Goal: Information Seeking & Learning: Learn about a topic

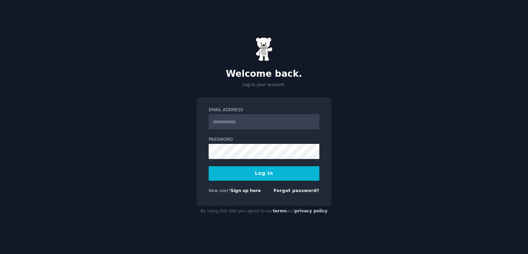
drag, startPoint x: 0, startPoint y: 0, endPoint x: 211, endPoint y: 125, distance: 245.2
click at [209, 124] on div "Email Address Password Log In New user? Sign up here Forgot password?" at bounding box center [264, 151] width 135 height 108
click at [227, 124] on input "Email Address" at bounding box center [264, 121] width 111 height 15
click at [227, 123] on input "**********" at bounding box center [264, 121] width 111 height 15
type input "**********"
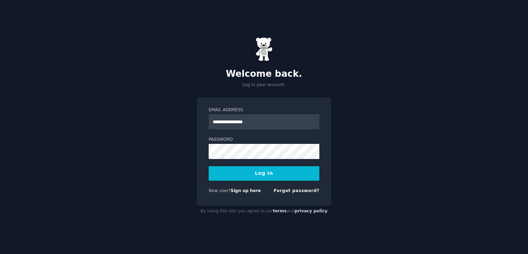
click at [283, 169] on button "Log In" at bounding box center [264, 173] width 111 height 14
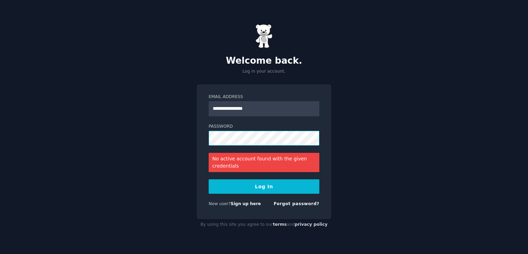
click at [155, 149] on div "**********" at bounding box center [264, 127] width 528 height 254
click at [282, 189] on button "Log In" at bounding box center [264, 186] width 111 height 14
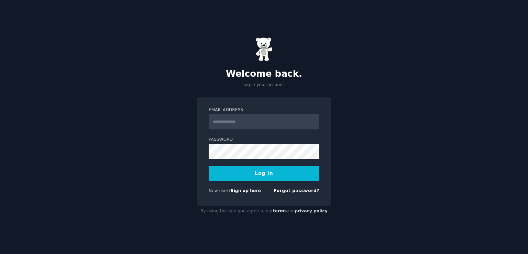
click at [215, 114] on div "Email Address" at bounding box center [264, 118] width 111 height 22
click at [221, 120] on input "Email Address" at bounding box center [264, 121] width 111 height 15
click at [227, 119] on input "**********" at bounding box center [264, 121] width 111 height 15
type input "**********"
click at [286, 174] on button "Log In" at bounding box center [264, 173] width 111 height 14
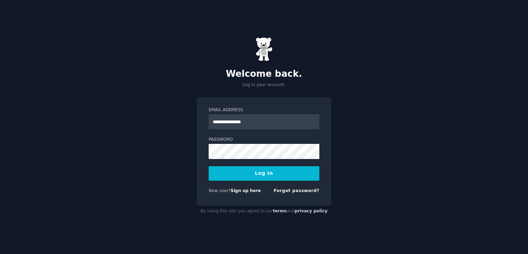
click at [226, 123] on input "**********" at bounding box center [264, 121] width 111 height 15
type input "**********"
click at [228, 158] on form "**********" at bounding box center [264, 151] width 111 height 89
click at [290, 175] on button "Log In" at bounding box center [264, 173] width 111 height 14
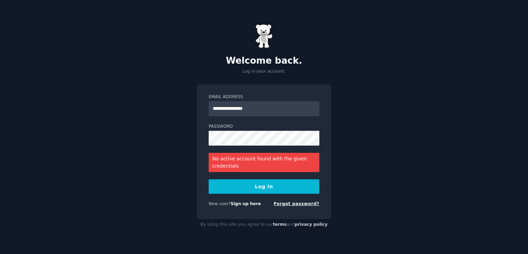
click at [292, 203] on link "Forgot password?" at bounding box center [297, 203] width 46 height 5
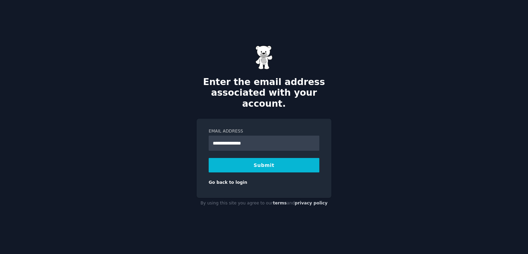
click at [228, 139] on input "**********" at bounding box center [264, 142] width 111 height 15
click at [227, 138] on input "**********" at bounding box center [264, 142] width 111 height 15
click at [226, 139] on input "**********" at bounding box center [264, 142] width 111 height 15
type input "**********"
click at [359, 171] on div "**********" at bounding box center [264, 127] width 528 height 254
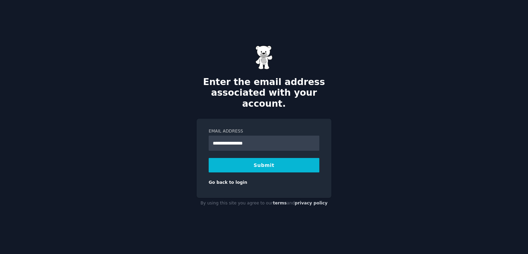
click at [310, 159] on button "Submit" at bounding box center [264, 165] width 111 height 14
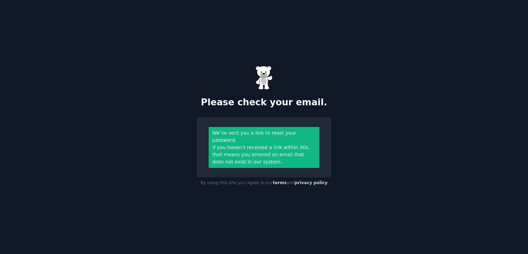
drag, startPoint x: 261, startPoint y: 47, endPoint x: 140, endPoint y: 13, distance: 126.4
click at [255, 46] on div "Please check your email. We’ve sent you a link to reset your password. If you h…" at bounding box center [264, 127] width 528 height 254
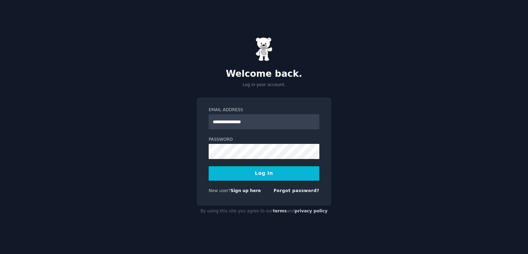
click at [227, 121] on input "**********" at bounding box center [264, 121] width 111 height 15
click at [226, 121] on input "**********" at bounding box center [264, 121] width 111 height 15
type input "**********"
click at [313, 175] on button "Log In" at bounding box center [264, 173] width 111 height 14
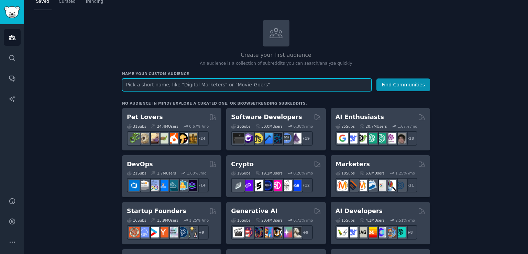
scroll to position [34, 0]
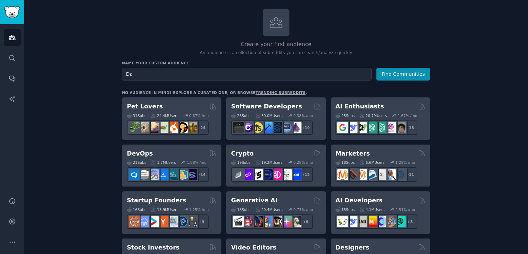
drag, startPoint x: 103, startPoint y: 85, endPoint x: 148, endPoint y: 79, distance: 45.5
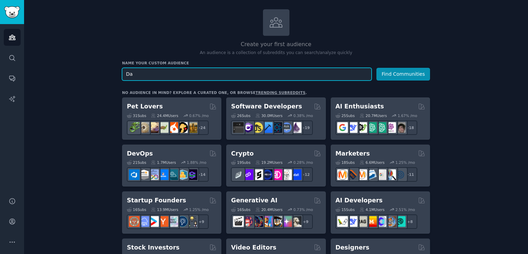
click at [158, 75] on input "Da" at bounding box center [247, 74] width 250 height 13
type input "D"
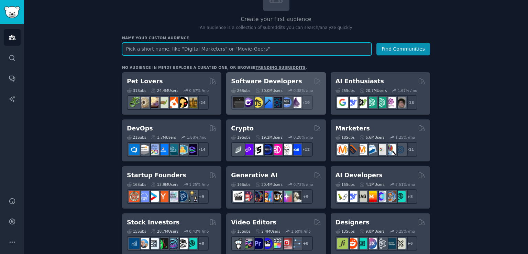
scroll to position [0, 0]
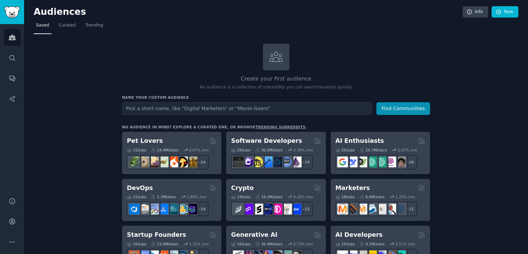
click at [172, 142] on div "Pet Lovers Curated by GummySearch" at bounding box center [172, 140] width 90 height 9
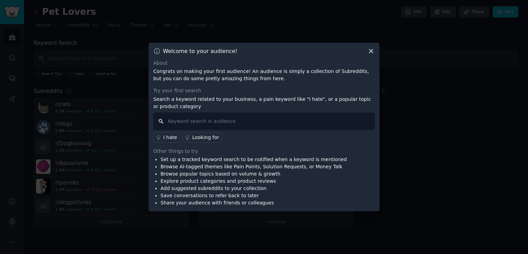
click at [230, 118] on input "text" at bounding box center [263, 121] width 221 height 18
drag, startPoint x: 522, startPoint y: 154, endPoint x: 520, endPoint y: 150, distance: 4.2
click at [520, 151] on div at bounding box center [264, 127] width 528 height 254
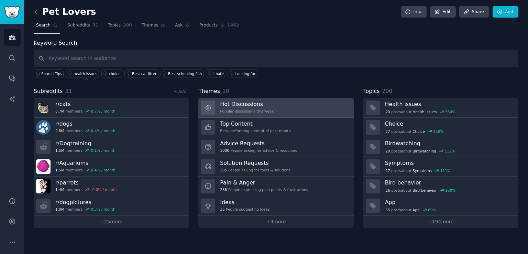
click at [231, 106] on h3 "Hot Discussions" at bounding box center [247, 103] width 54 height 7
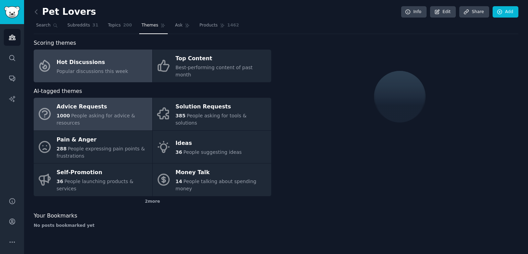
click at [139, 101] on div "Advice Requests" at bounding box center [103, 106] width 92 height 11
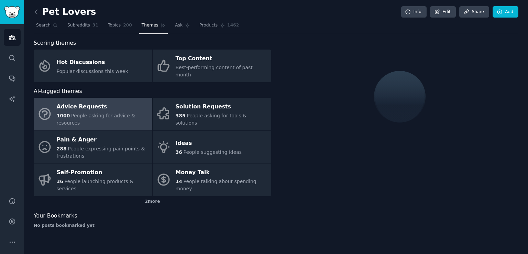
click at [99, 113] on span "People asking for advice & resources" at bounding box center [96, 119] width 79 height 13
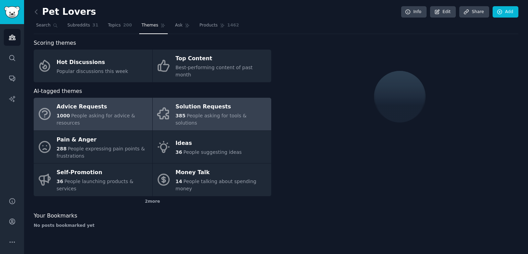
click at [196, 101] on div "Solution Requests" at bounding box center [222, 106] width 92 height 11
click at [108, 101] on div "Advice Requests" at bounding box center [103, 106] width 92 height 11
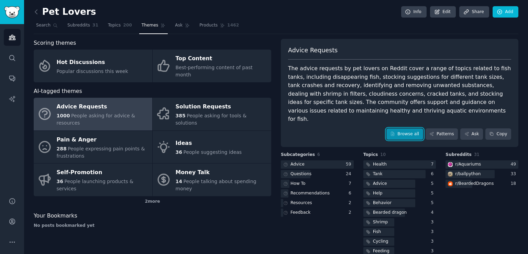
click at [415, 128] on link "Browse all" at bounding box center [404, 134] width 37 height 12
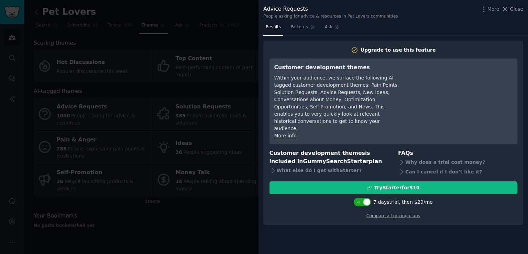
click at [212, 180] on div at bounding box center [264, 127] width 528 height 254
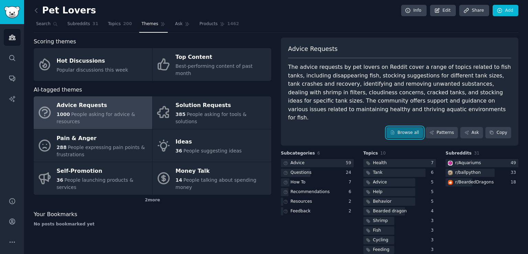
scroll to position [3, 0]
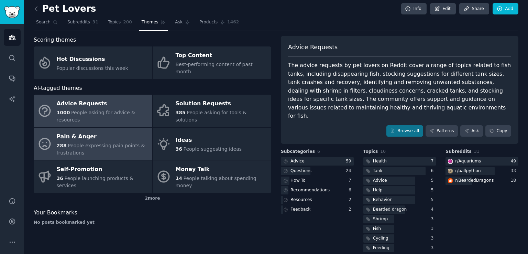
click at [129, 142] on div "288 People expressing pain points & frustrations" at bounding box center [103, 149] width 92 height 14
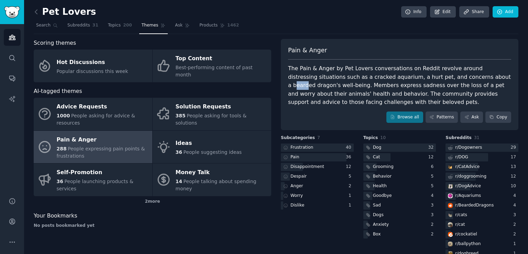
drag, startPoint x: 462, startPoint y: 76, endPoint x: 473, endPoint y: 76, distance: 11.3
click at [473, 76] on div "The Pain & Anger by Pet Lovers conversations on Reddit revolve around distressi…" at bounding box center [399, 85] width 223 height 42
drag, startPoint x: 458, startPoint y: 76, endPoint x: 315, endPoint y: 88, distance: 143.5
click at [315, 88] on div "The Pain & Anger by Pet Lovers conversations on Reddit revolve around distressi…" at bounding box center [399, 85] width 223 height 42
copy div "bearded dragon's well-being."
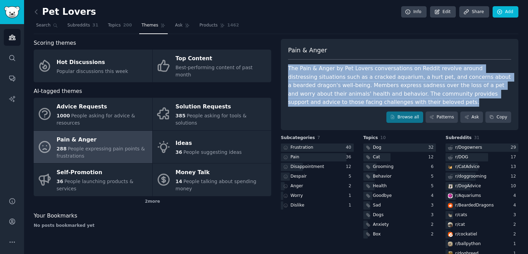
drag, startPoint x: 345, startPoint y: 101, endPoint x: 284, endPoint y: 67, distance: 69.9
click at [284, 67] on div "Pain & Anger The Pain & Anger by Pet Lovers conversations on Reddit revolve aro…" at bounding box center [400, 84] width 238 height 91
copy div "The Pain & Anger by Pet Lovers conversations on Reddit revolve around distressi…"
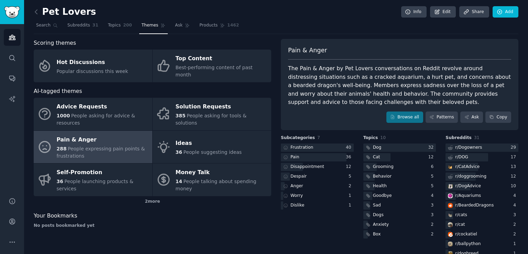
click at [288, 31] on nav "Search Subreddits 31 Topics 200 Themes Ask Products 1462" at bounding box center [276, 27] width 485 height 14
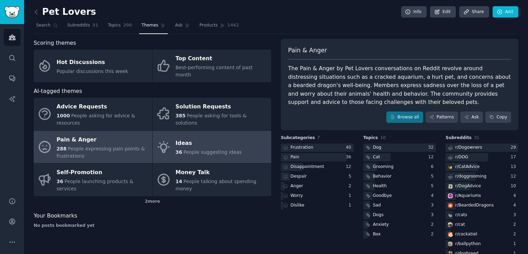
click at [221, 138] on div "Ideas" at bounding box center [209, 143] width 66 height 11
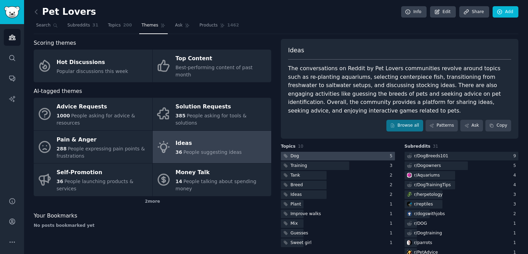
click at [316, 152] on div at bounding box center [338, 156] width 114 height 9
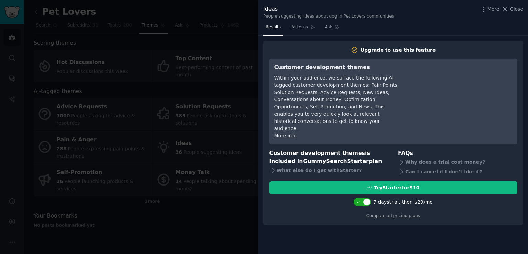
click at [254, 184] on div at bounding box center [264, 127] width 528 height 254
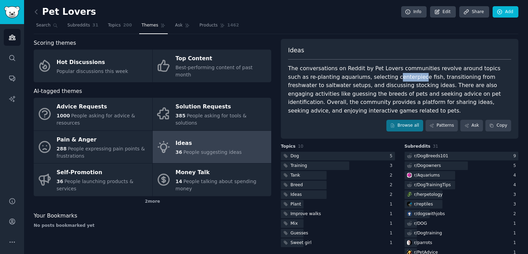
drag, startPoint x: 360, startPoint y: 77, endPoint x: 384, endPoint y: 76, distance: 23.4
click at [384, 76] on div "The conversations on Reddit by Pet Lovers communities revolve around topics suc…" at bounding box center [399, 89] width 223 height 51
click at [361, 77] on div "The conversations on Reddit by Pet Lovers communities revolve around topics suc…" at bounding box center [399, 89] width 223 height 51
drag, startPoint x: 343, startPoint y: 78, endPoint x: 399, endPoint y: 79, distance: 56.0
click at [399, 79] on div "The conversations on Reddit by Pet Lovers communities revolve around topics suc…" at bounding box center [399, 89] width 223 height 51
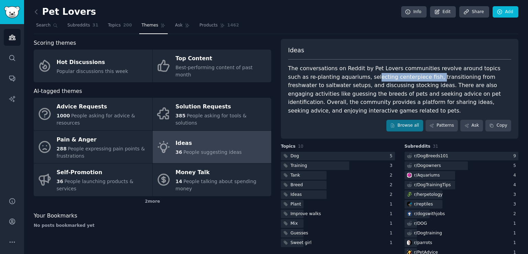
copy div "ecting centerpiece fish,"
click at [462, 73] on div "The conversations on Reddit by Pet Lovers communities revolve around topics suc…" at bounding box center [399, 89] width 223 height 51
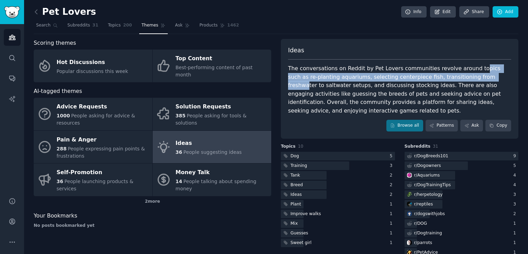
drag, startPoint x: 477, startPoint y: 72, endPoint x: 485, endPoint y: 69, distance: 8.3
click at [477, 72] on div "The conversations on Reddit by Pet Lovers communities revolve around topics suc…" at bounding box center [399, 89] width 223 height 51
click at [494, 68] on div "The conversations on Reddit by Pet Lovers communities revolve around topics suc…" at bounding box center [399, 89] width 223 height 51
click at [495, 68] on div "The conversations on Reddit by Pet Lovers communities revolve around topics suc…" at bounding box center [399, 89] width 223 height 51
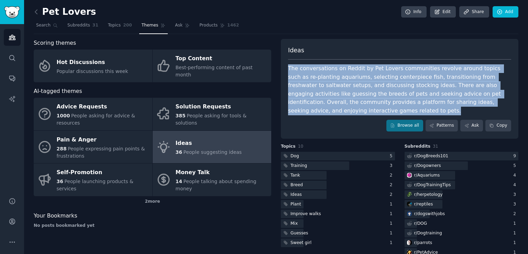
drag, startPoint x: 285, startPoint y: 68, endPoint x: 505, endPoint y: 106, distance: 222.7
click at [504, 106] on div "Ideas The conversations on Reddit by Pet Lovers communities revolve around topi…" at bounding box center [400, 89] width 238 height 100
copy div "The conversations on Reddit by Pet Lovers communities revolve around topics suc…"
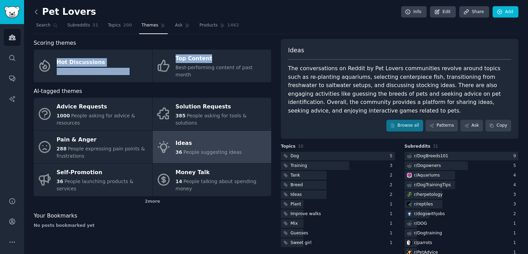
drag, startPoint x: 213, startPoint y: 50, endPoint x: 36, endPoint y: 13, distance: 180.6
click at [36, 13] on icon at bounding box center [36, 12] width 2 height 4
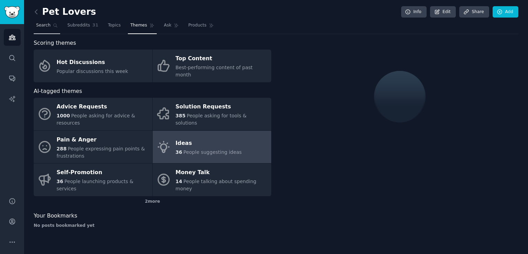
click at [43, 23] on span "Search" at bounding box center [43, 25] width 14 height 6
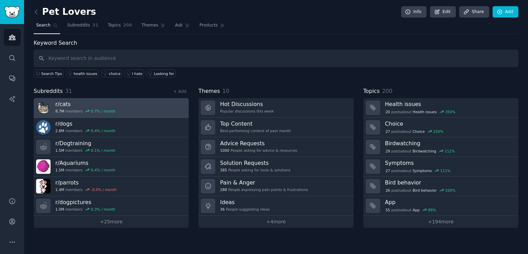
click at [130, 112] on link "r/ cats 8.7M members 0.7 % / month" at bounding box center [111, 108] width 155 height 20
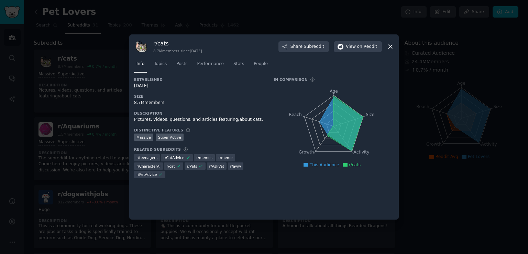
drag, startPoint x: 340, startPoint y: 70, endPoint x: 352, endPoint y: 64, distance: 14.3
click at [341, 70] on nav "Info Topics Posts Performance Stats People" at bounding box center [264, 65] width 260 height 14
click at [363, 44] on span "on Reddit" at bounding box center [367, 47] width 20 height 6
drag, startPoint x: 238, startPoint y: 47, endPoint x: 218, endPoint y: 47, distance: 19.6
click at [219, 47] on div "r/ cats 8.7M members since [DATE] Share Subreddit View on Reddit" at bounding box center [264, 46] width 260 height 14
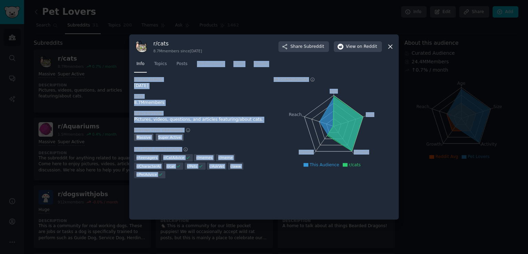
drag, startPoint x: 278, startPoint y: 90, endPoint x: 267, endPoint y: 93, distance: 11.1
click at [278, 90] on icon "Age Size Activity Growth Reach" at bounding box center [334, 126] width 120 height 87
click at [226, 57] on div "Info Topics Posts Performance Stats People" at bounding box center [264, 65] width 260 height 23
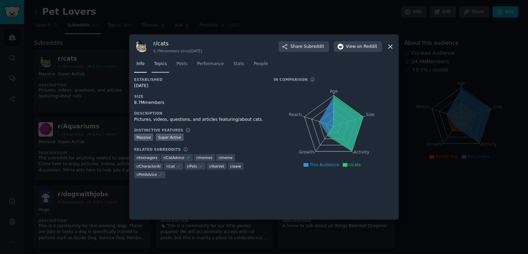
click at [161, 64] on span "Topics" at bounding box center [160, 64] width 13 height 6
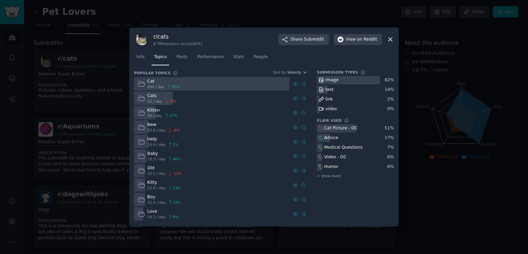
click at [393, 35] on div "r/ cats 8.7M members since [DATE] Share Subreddit View on Reddit" at bounding box center [264, 39] width 260 height 14
click at [392, 36] on icon at bounding box center [390, 39] width 7 height 7
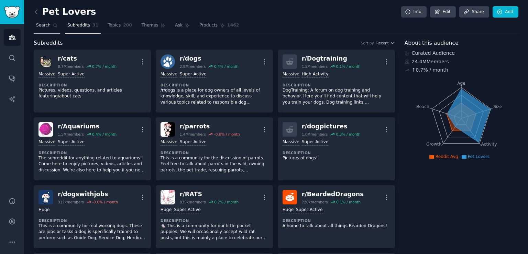
click at [47, 24] on span "Search" at bounding box center [43, 25] width 14 height 6
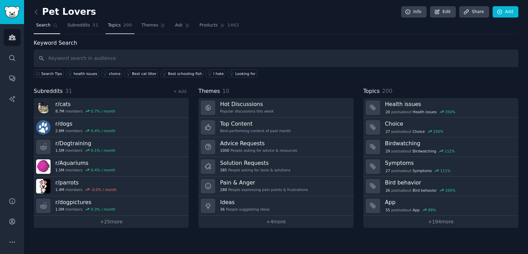
click at [106, 27] on link "Topics 200" at bounding box center [120, 27] width 29 height 14
click at [111, 28] on link "Topics 200" at bounding box center [120, 27] width 29 height 14
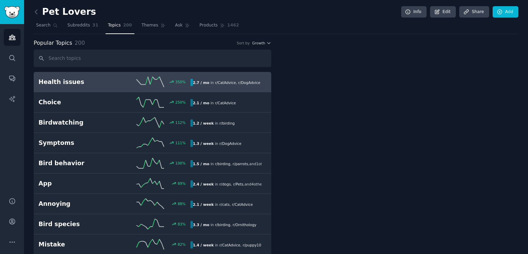
click at [94, 81] on h2 "Health issues" at bounding box center [77, 82] width 76 height 9
